Goal: Task Accomplishment & Management: Manage account settings

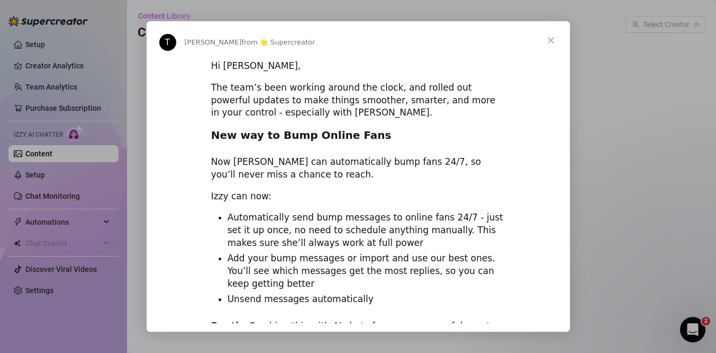
click at [143, 16] on div "Intercom messenger" at bounding box center [358, 176] width 716 height 353
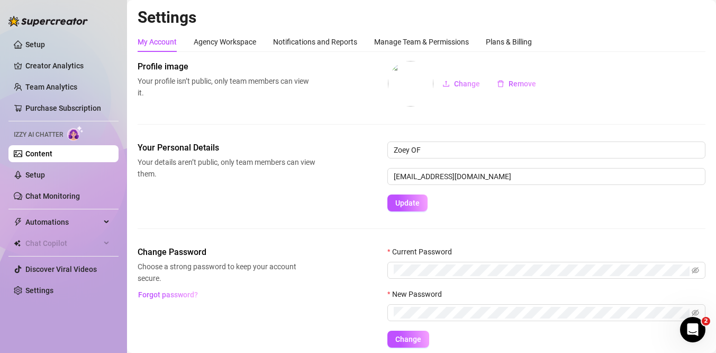
scroll to position [40, 0]
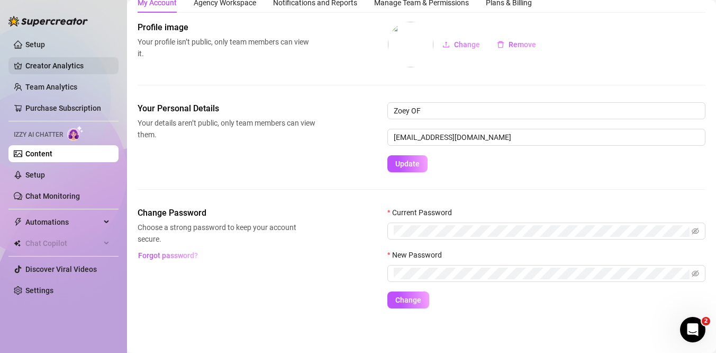
click at [65, 70] on link "Creator Analytics" at bounding box center [67, 65] width 85 height 17
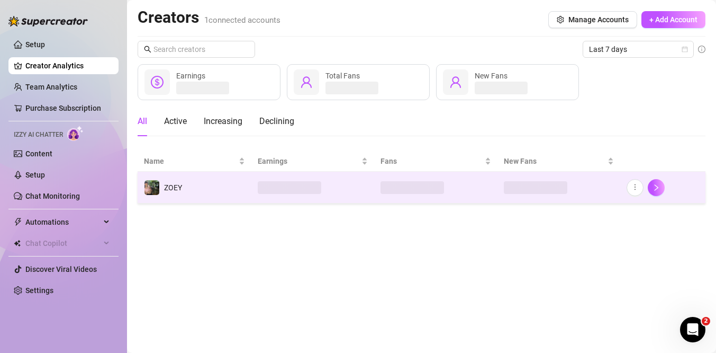
click at [174, 187] on span "ZOEY" at bounding box center [173, 187] width 18 height 8
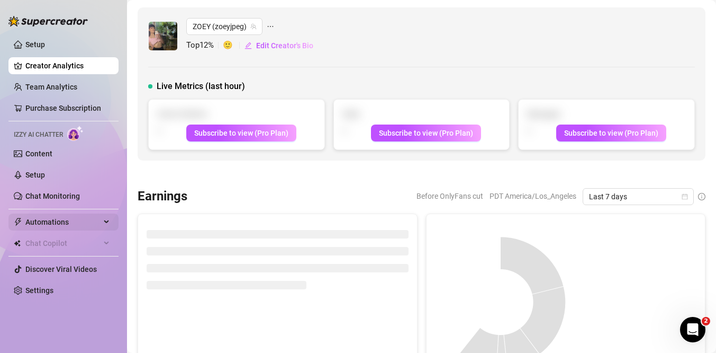
click at [42, 222] on span "Automations" at bounding box center [62, 221] width 75 height 17
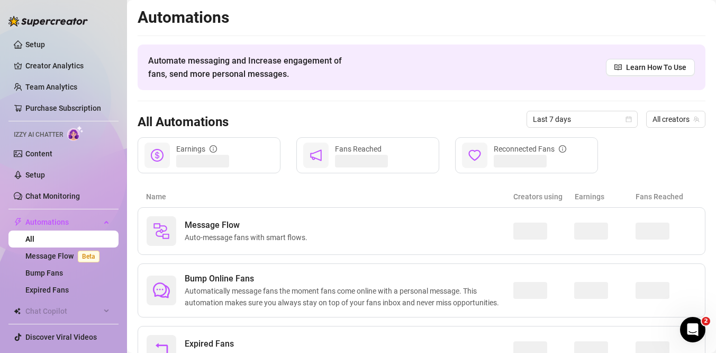
scroll to position [52, 0]
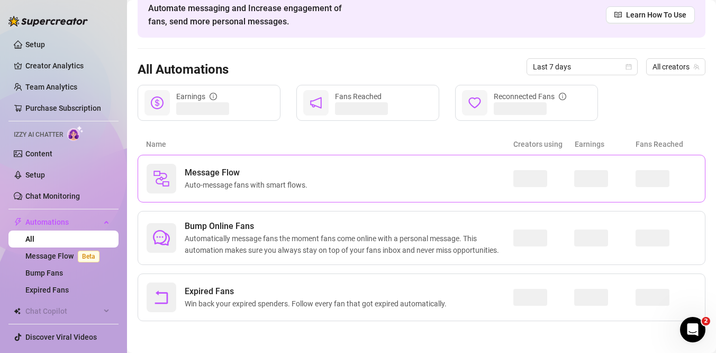
click at [254, 173] on span "Message Flow" at bounding box center [248, 172] width 127 height 13
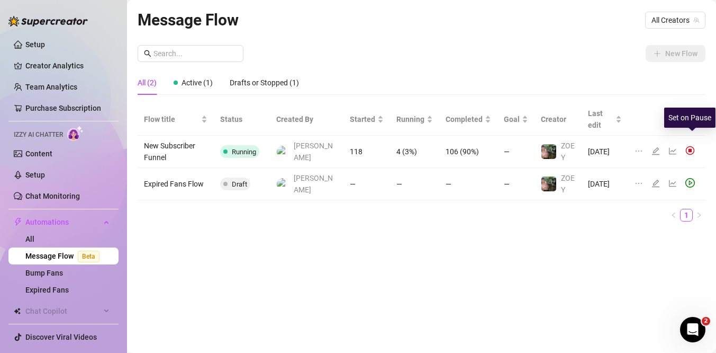
click at [691, 146] on img at bounding box center [691, 151] width 10 height 10
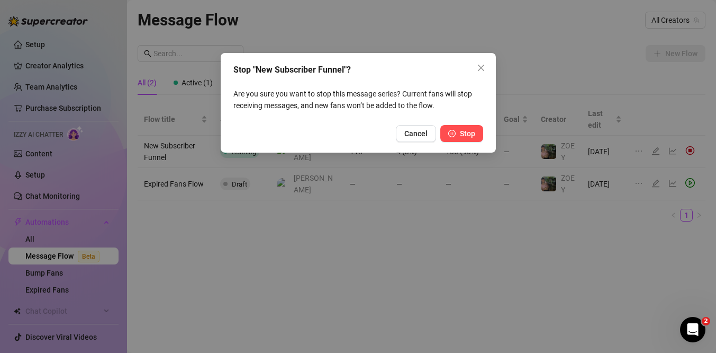
click at [453, 140] on button "Stop" at bounding box center [461, 133] width 43 height 17
